Goal: Transaction & Acquisition: Purchase product/service

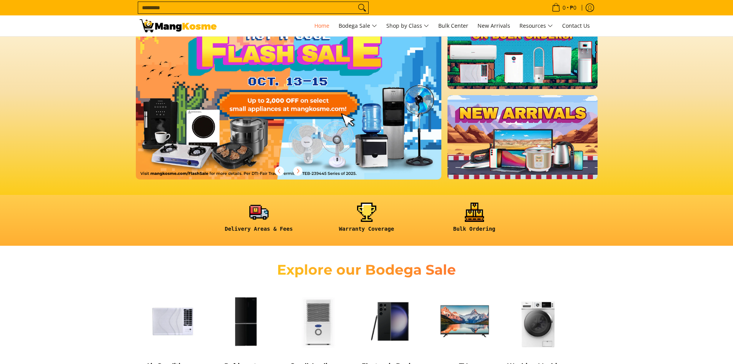
scroll to position [192, 0]
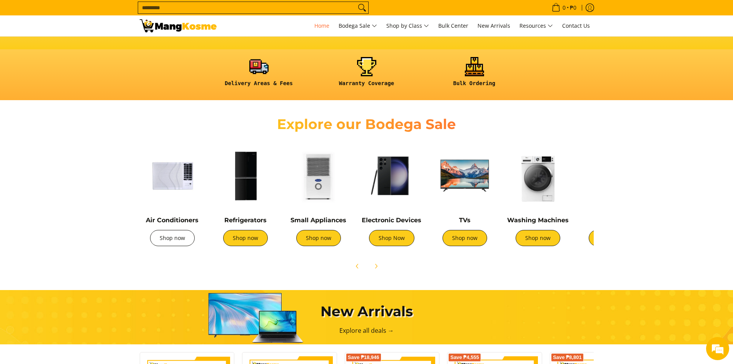
click at [180, 242] on link "Shop now" at bounding box center [172, 238] width 45 height 16
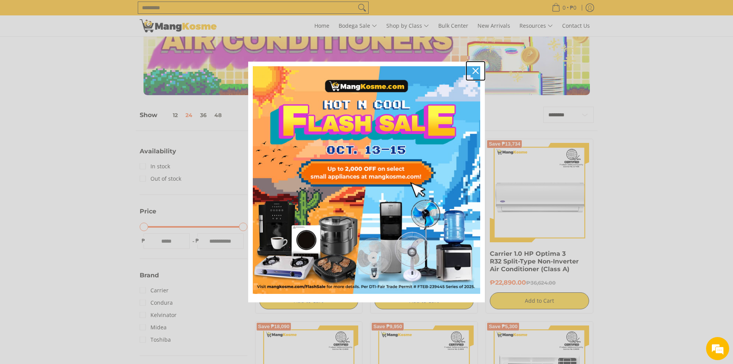
click at [476, 71] on icon "close icon" at bounding box center [476, 71] width 6 height 6
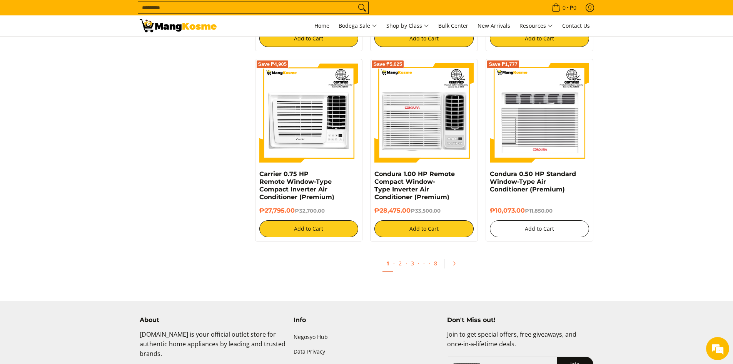
scroll to position [1426, 0]
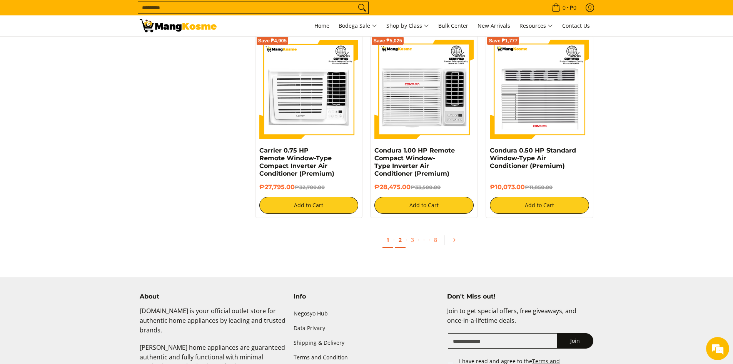
click at [402, 241] on link "2" at bounding box center [400, 240] width 11 height 16
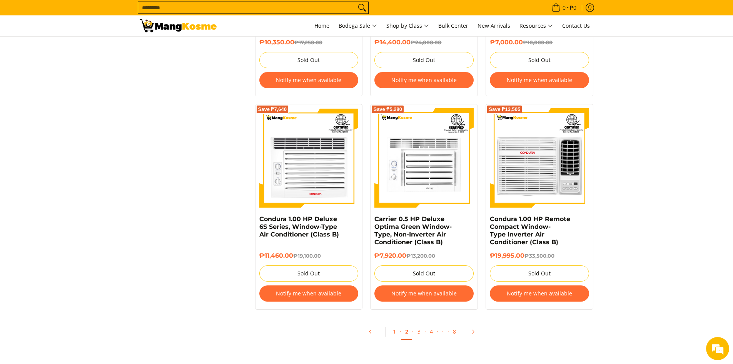
scroll to position [1424, 0]
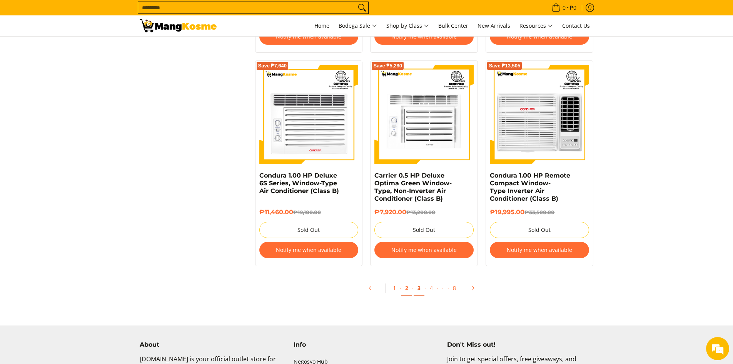
click at [419, 287] on link "3" at bounding box center [419, 288] width 11 height 16
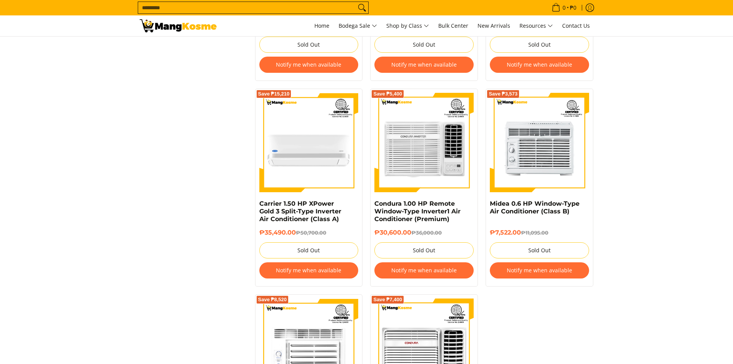
scroll to position [1501, 0]
